Goal: Register for event/course

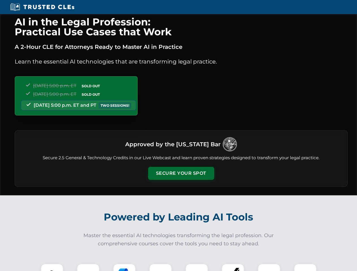
click at [181, 173] on button "Secure Your Spot" at bounding box center [181, 173] width 66 height 13
click at [52, 267] on img at bounding box center [52, 275] width 16 height 16
click at [88, 267] on div at bounding box center [88, 275] width 23 height 23
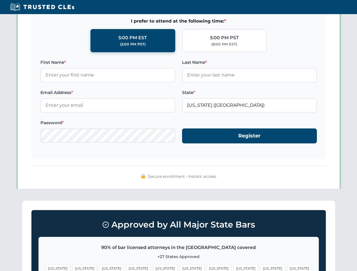
click at [260, 267] on span "[US_STATE]" at bounding box center [272, 268] width 25 height 8
